Goal: Find specific page/section: Find specific page/section

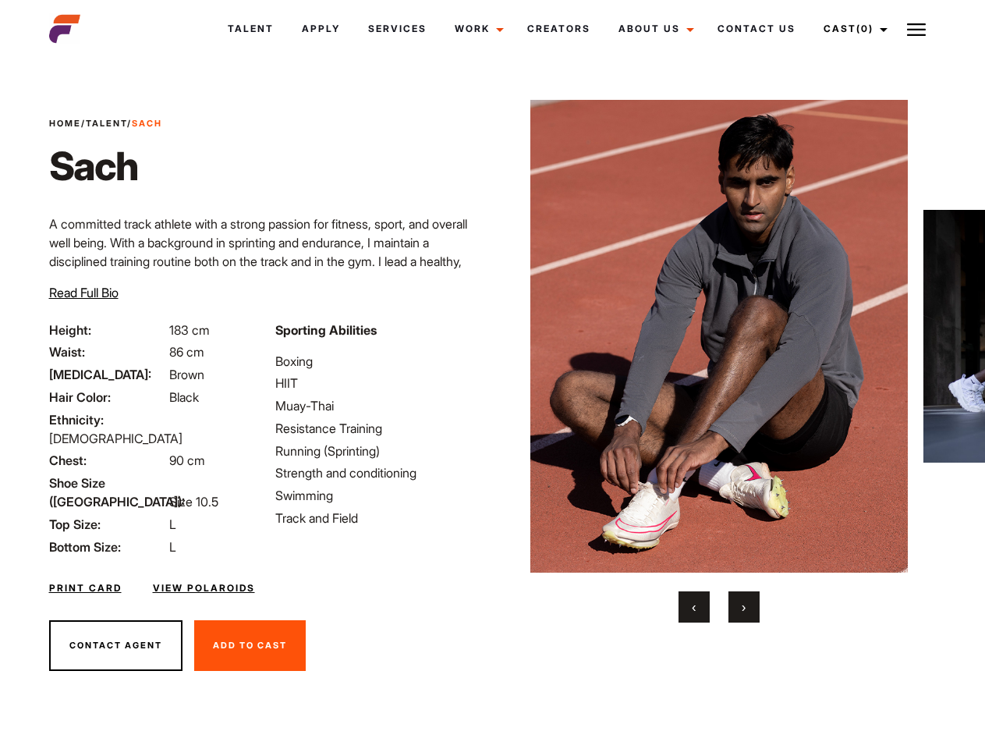
click at [852, 29] on link "Cast (0)" at bounding box center [853, 29] width 87 height 42
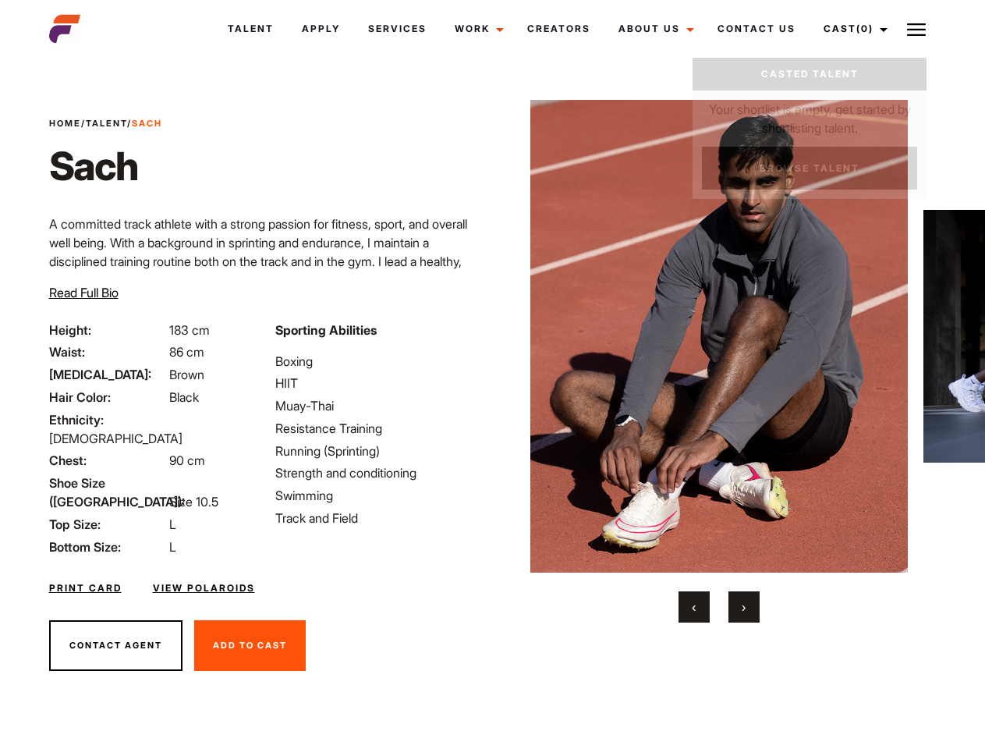
click at [917, 29] on img at bounding box center [916, 29] width 19 height 19
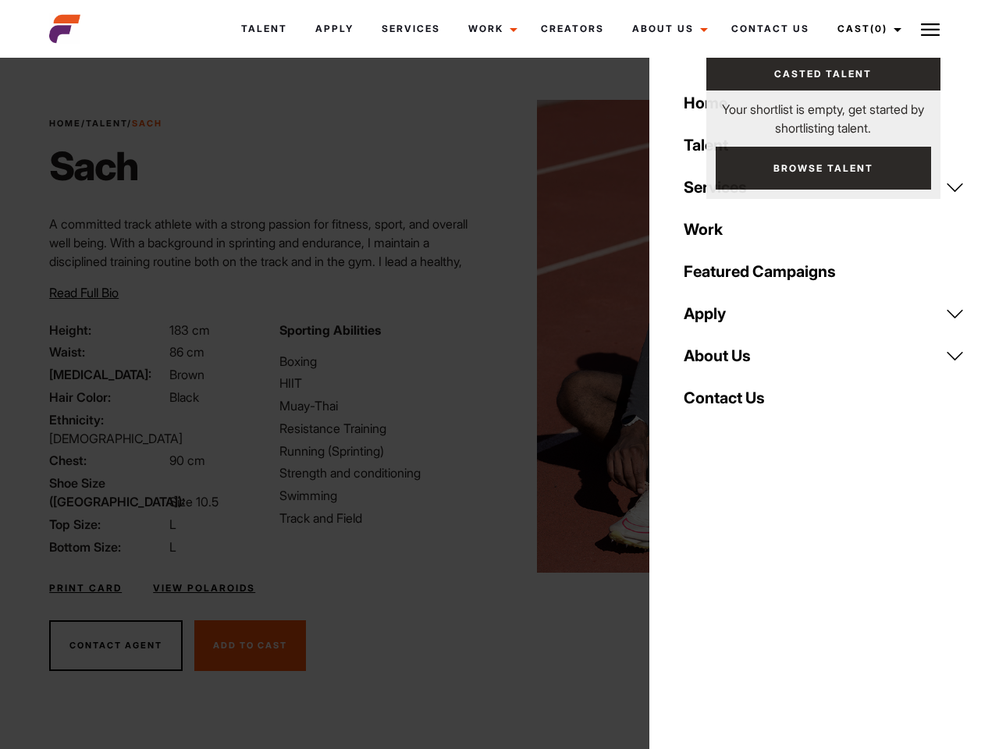
click at [719, 361] on img at bounding box center [726, 336] width 378 height 473
click at [492, 336] on div "Sporting Abilities Boxing HIIT Muay-Thai Resistance Training Running (Sprinting…" at bounding box center [384, 439] width 229 height 236
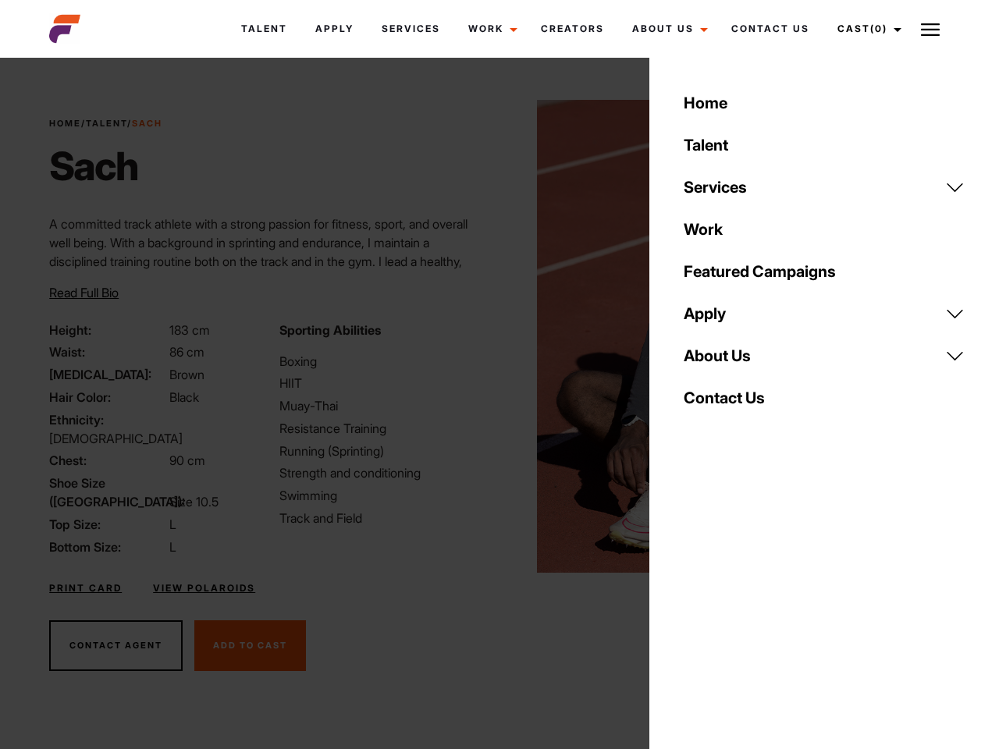
click at [694, 607] on div "Home Talent Services Talent Casting Photography Videography Creative Hair and M…" at bounding box center [824, 374] width 350 height 749
click at [744, 607] on div "Home Talent Services Talent Casting Photography Videography Creative Hair and M…" at bounding box center [824, 374] width 350 height 749
